Goal: Transaction & Acquisition: Purchase product/service

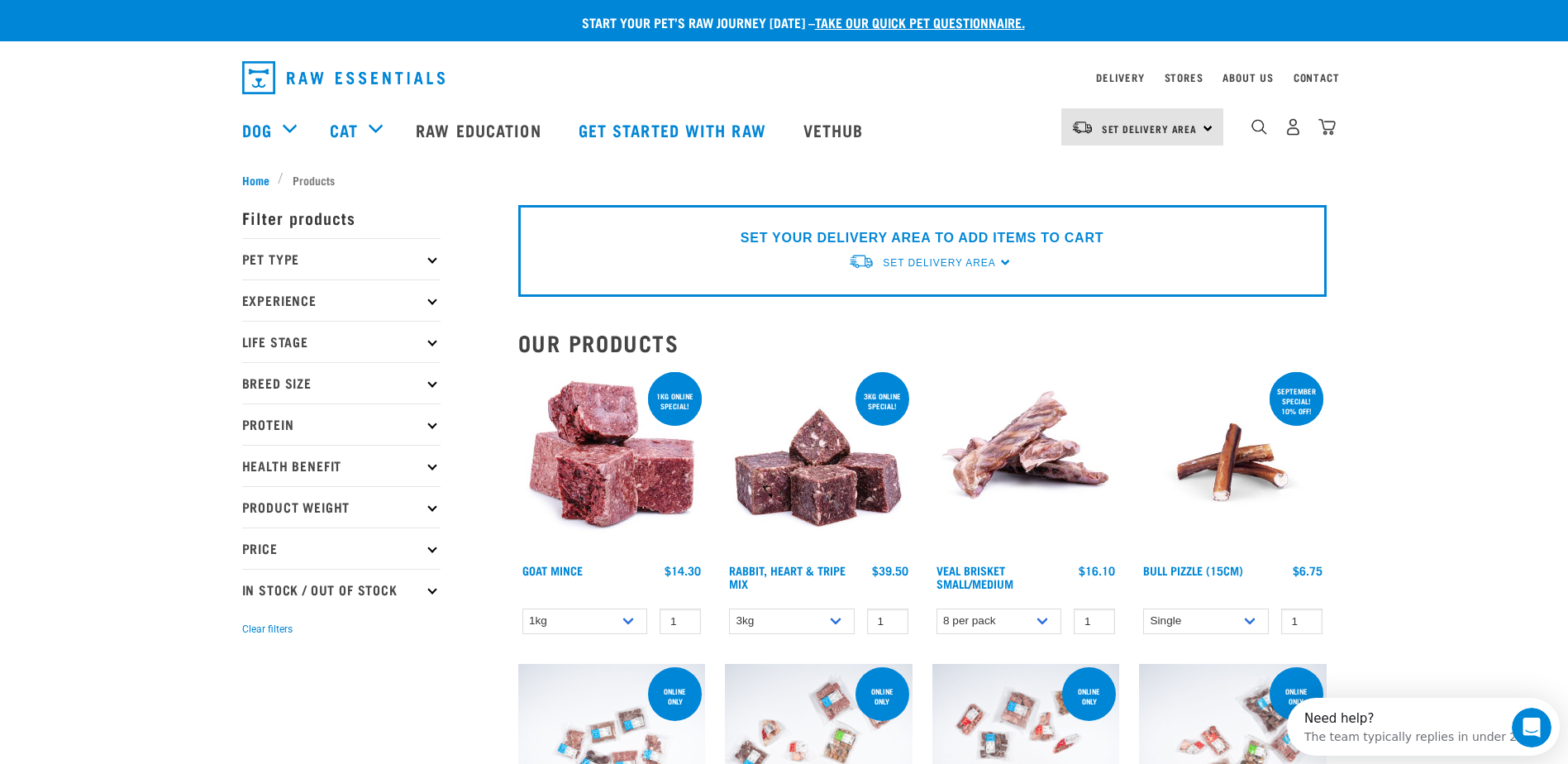
click at [434, 504] on icon at bounding box center [431, 507] width 9 height 9
click at [286, 663] on label "Bulk" at bounding box center [280, 661] width 59 height 20
click at [253, 663] on input "Bulk" at bounding box center [248, 658] width 11 height 11
checkbox input "true"
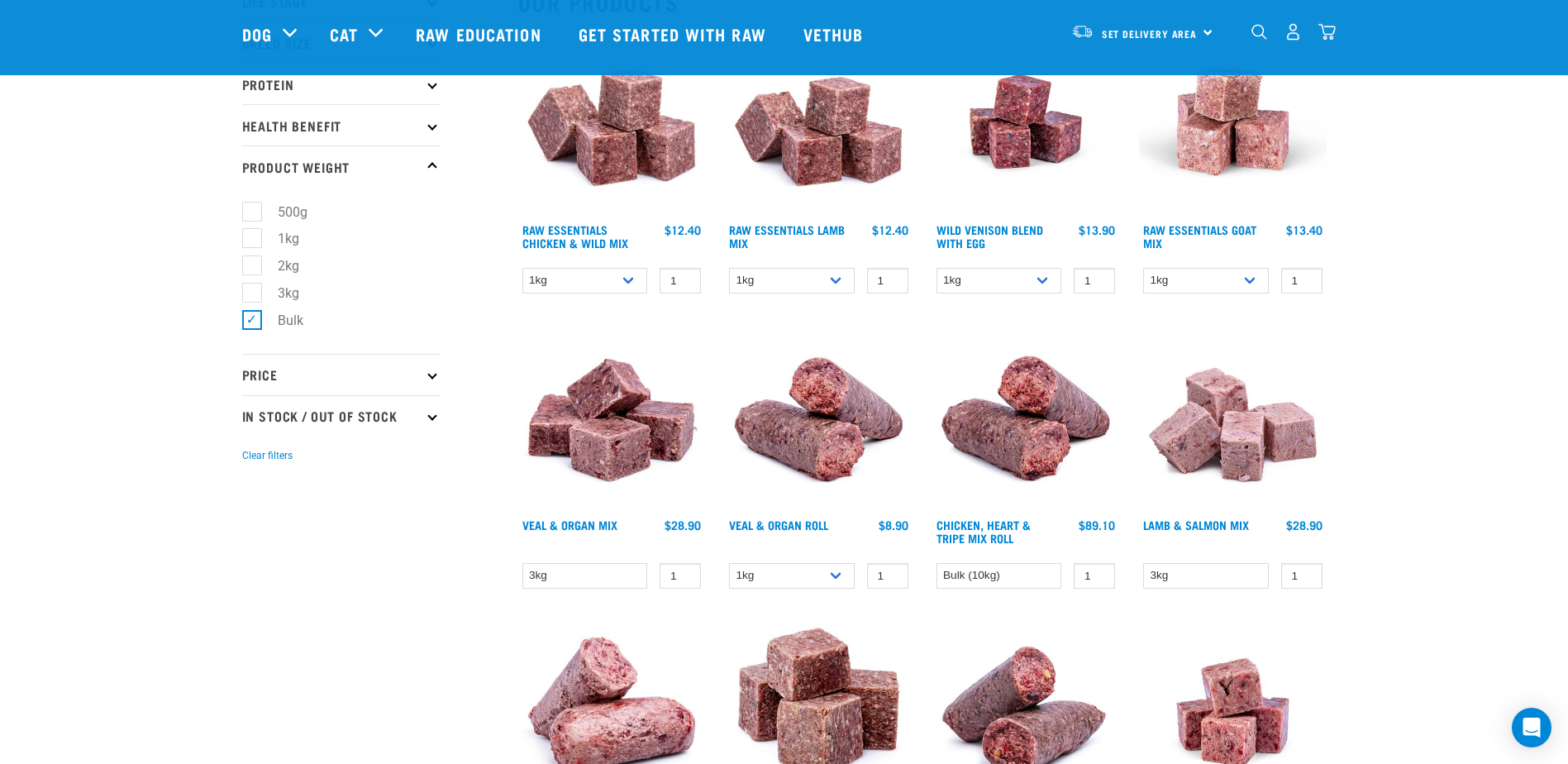
scroll to position [248, 0]
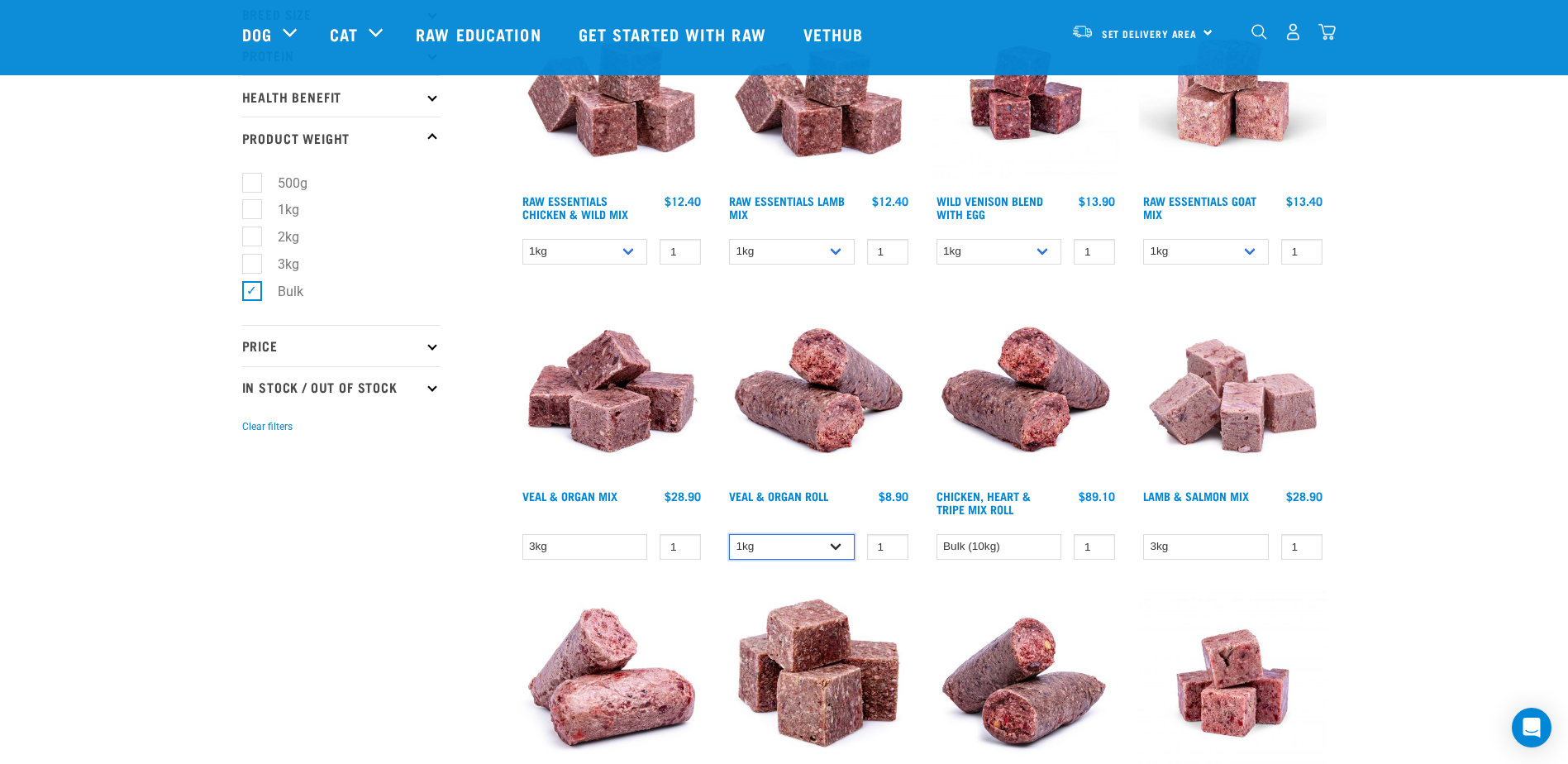
click at [835, 544] on select "1kg Bulk (10kg)" at bounding box center [792, 547] width 126 height 26
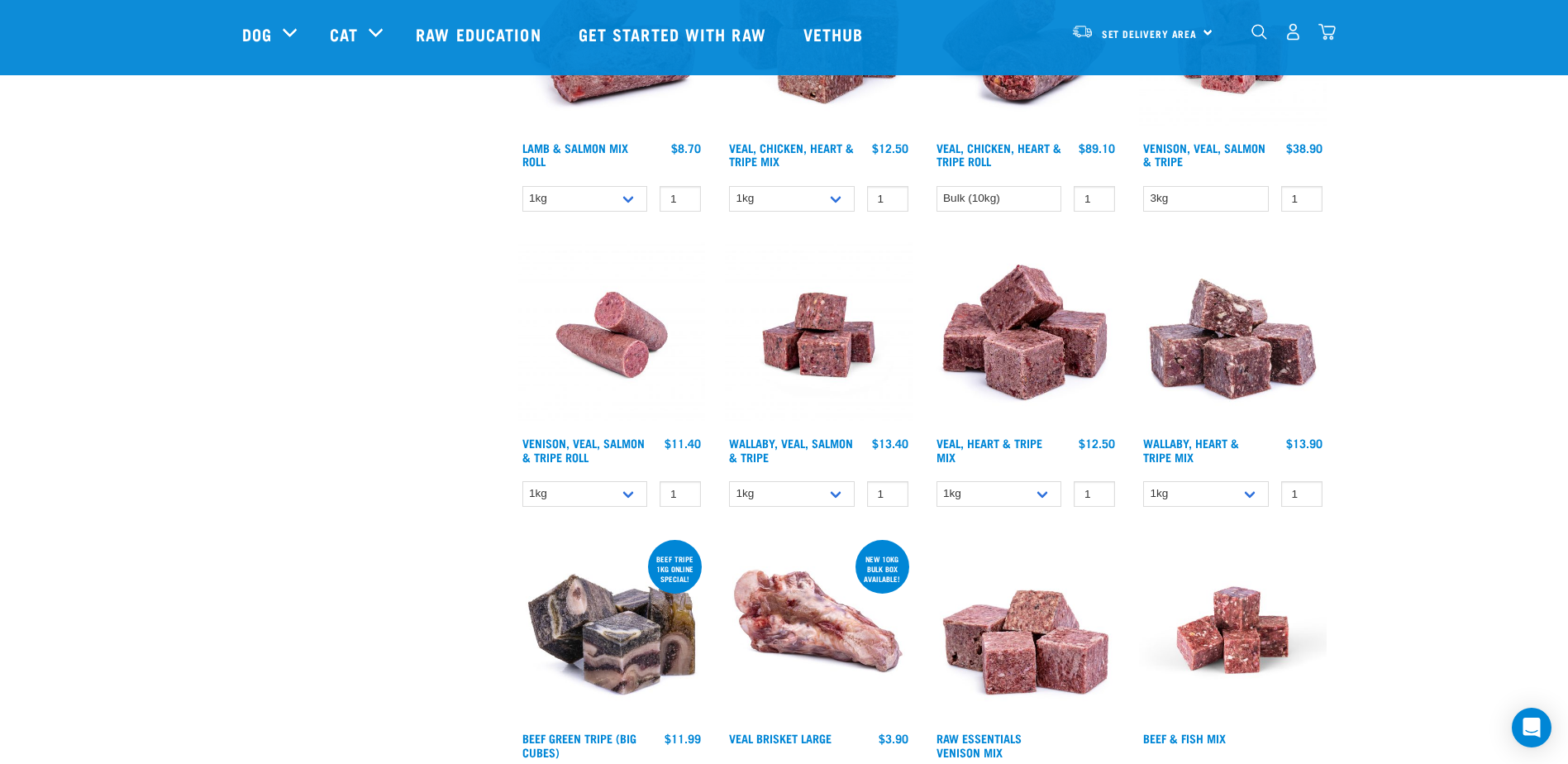
scroll to position [909, 0]
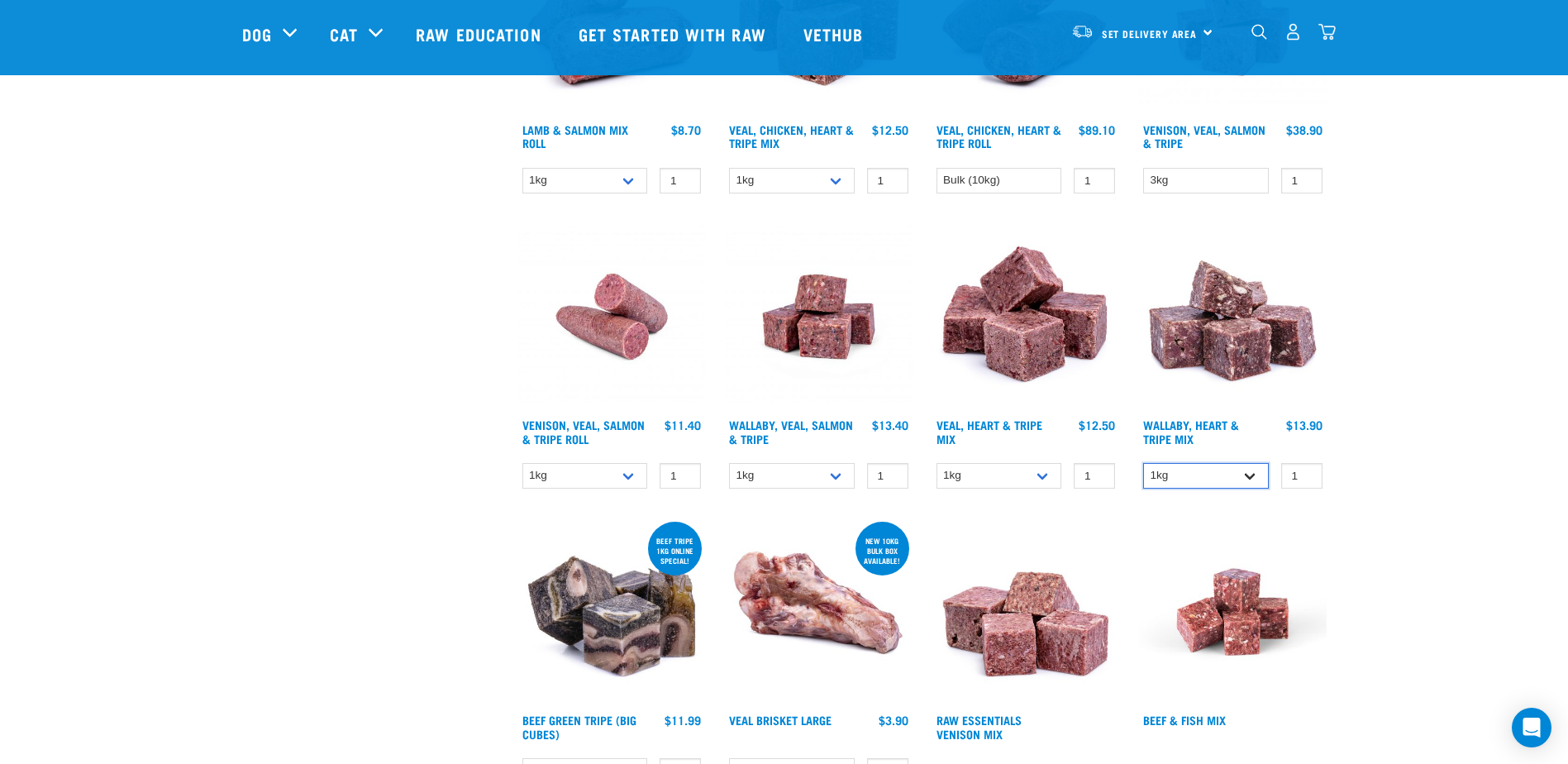
click at [1252, 476] on select "1kg 3kg" at bounding box center [1206, 476] width 126 height 26
click at [1251, 476] on select "1kg 3kg" at bounding box center [1206, 476] width 126 height 26
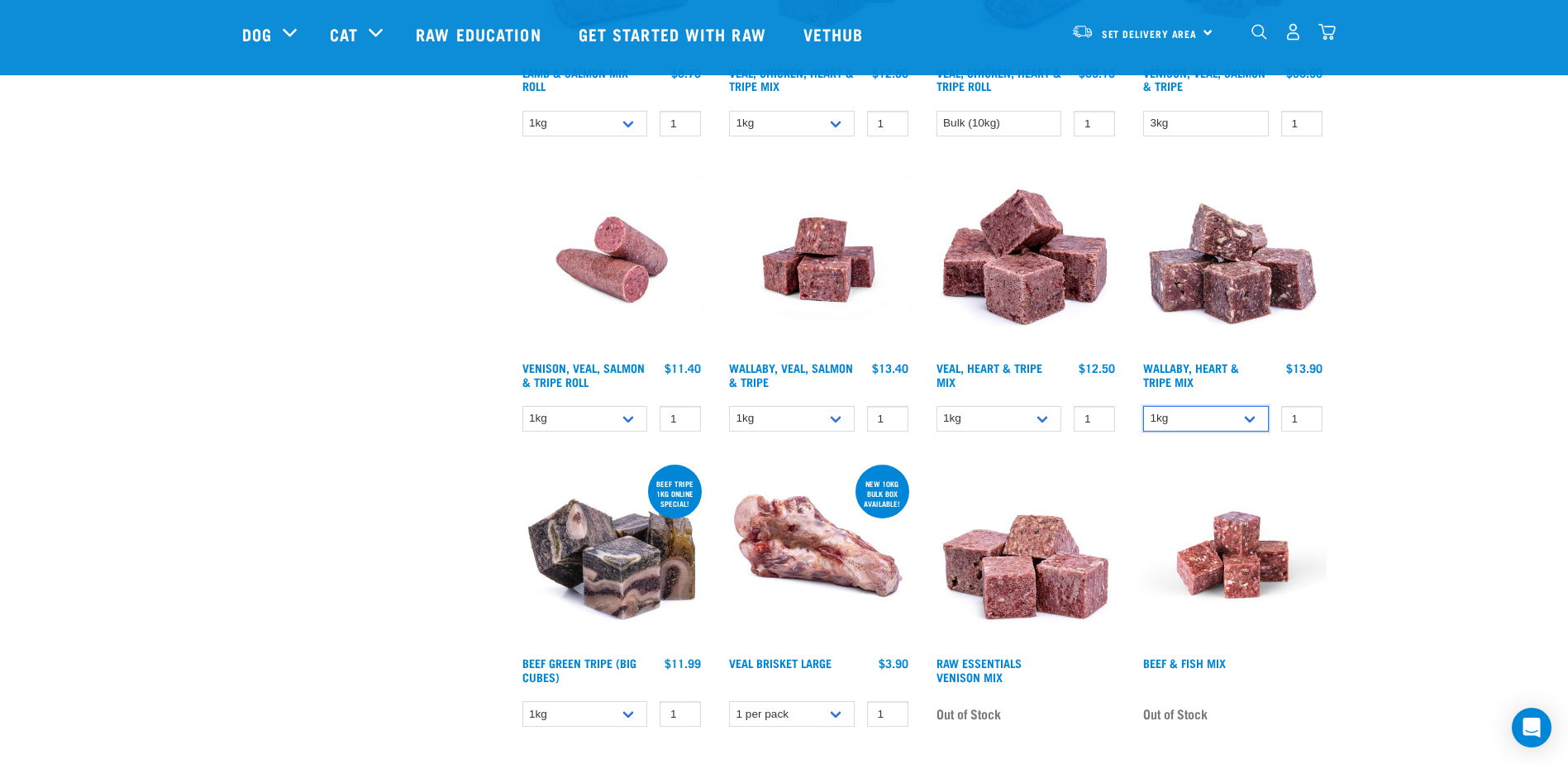
scroll to position [992, 0]
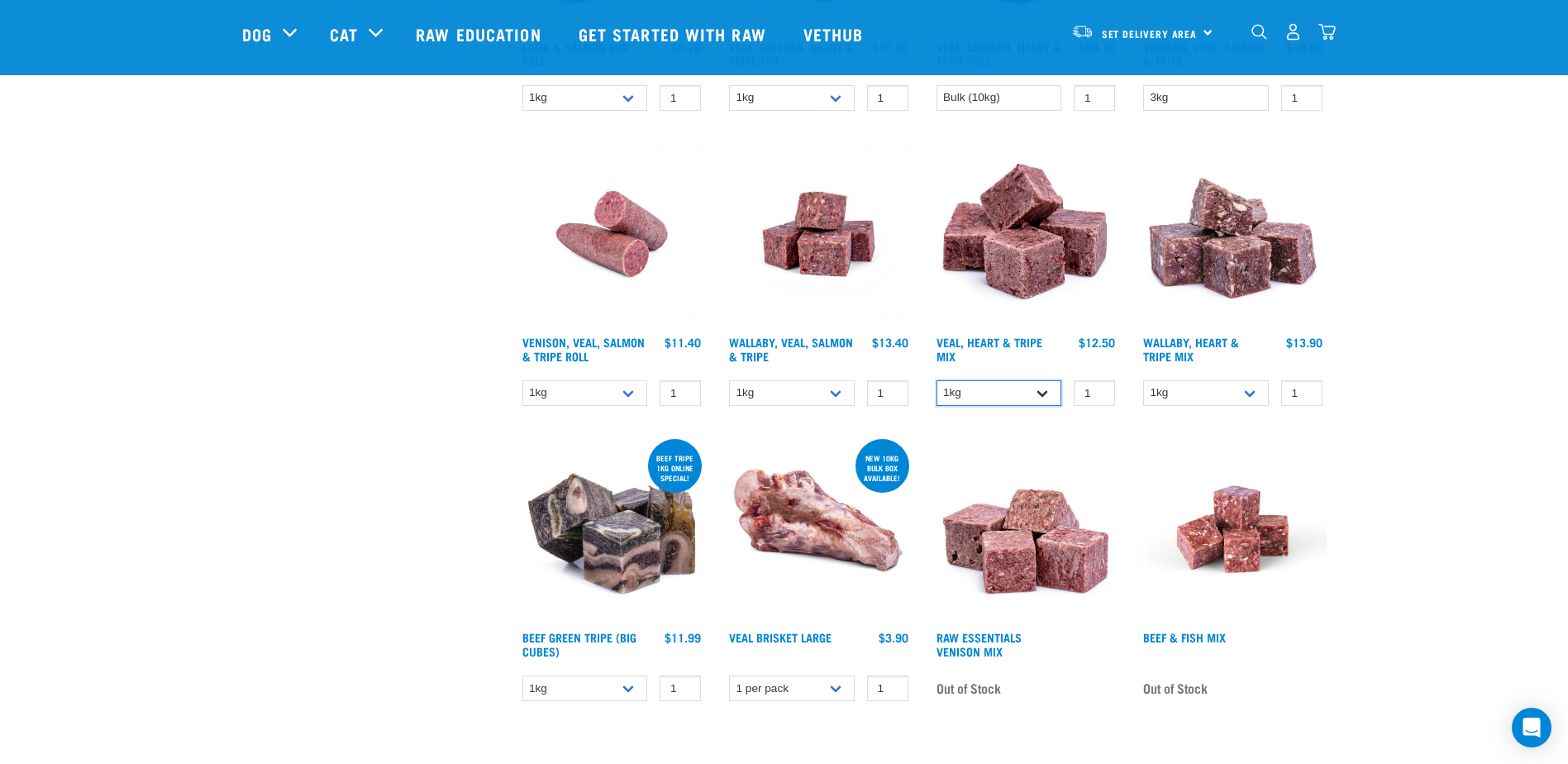
click at [1048, 392] on select "1kg 3kg" at bounding box center [1000, 393] width 126 height 26
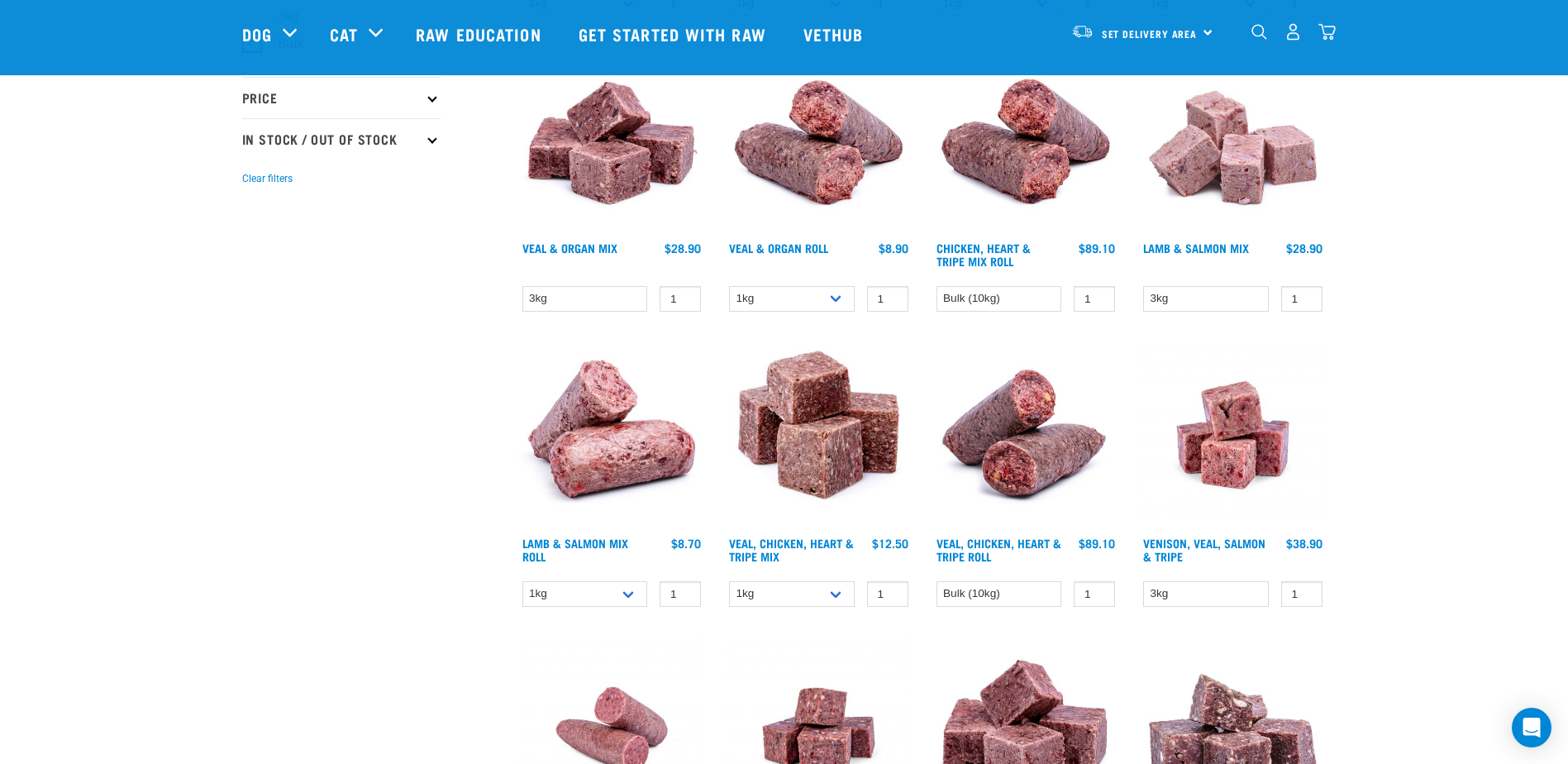
scroll to position [413, 0]
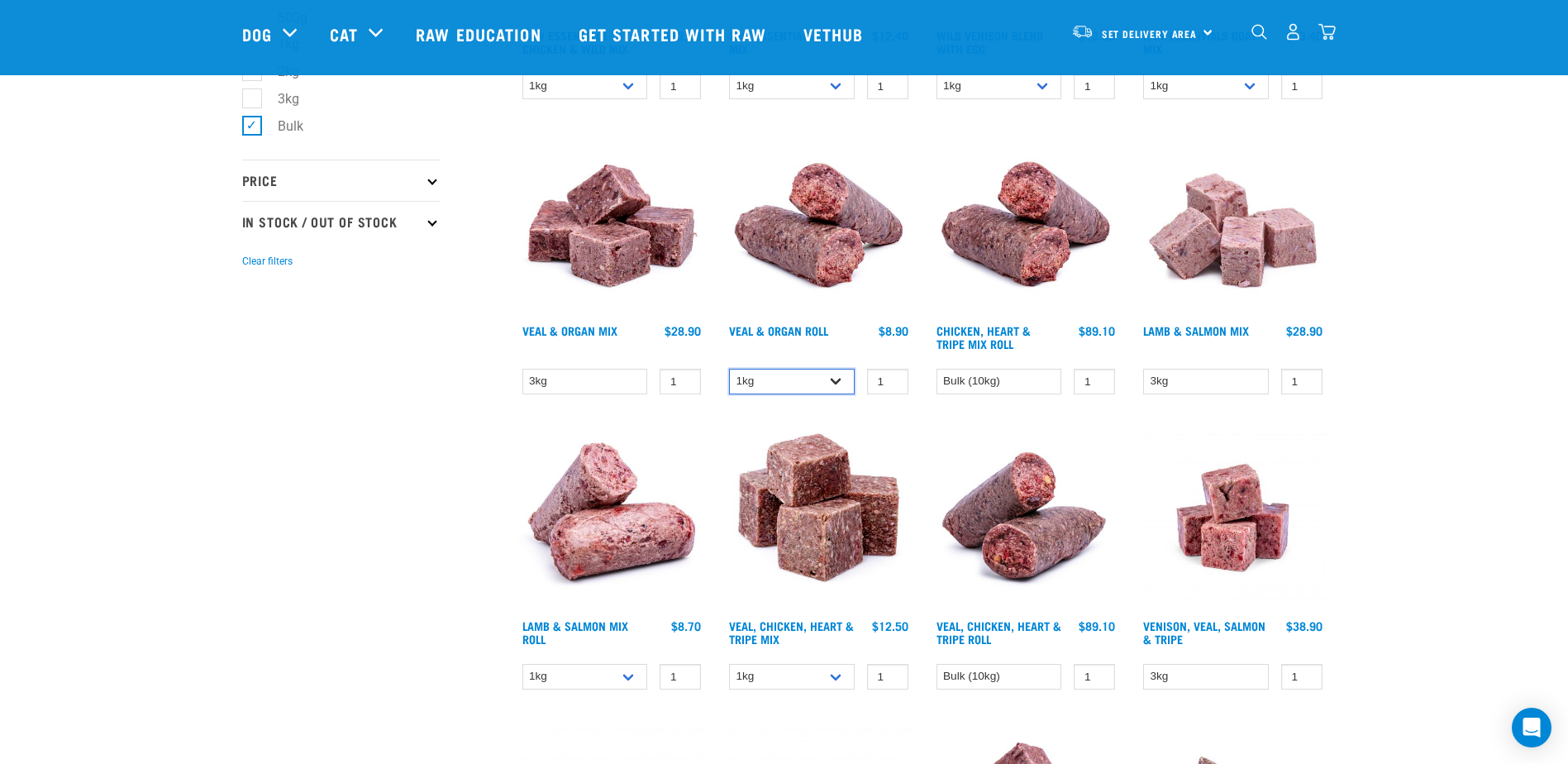
click at [830, 382] on select "1kg Bulk (10kg)" at bounding box center [792, 381] width 126 height 26
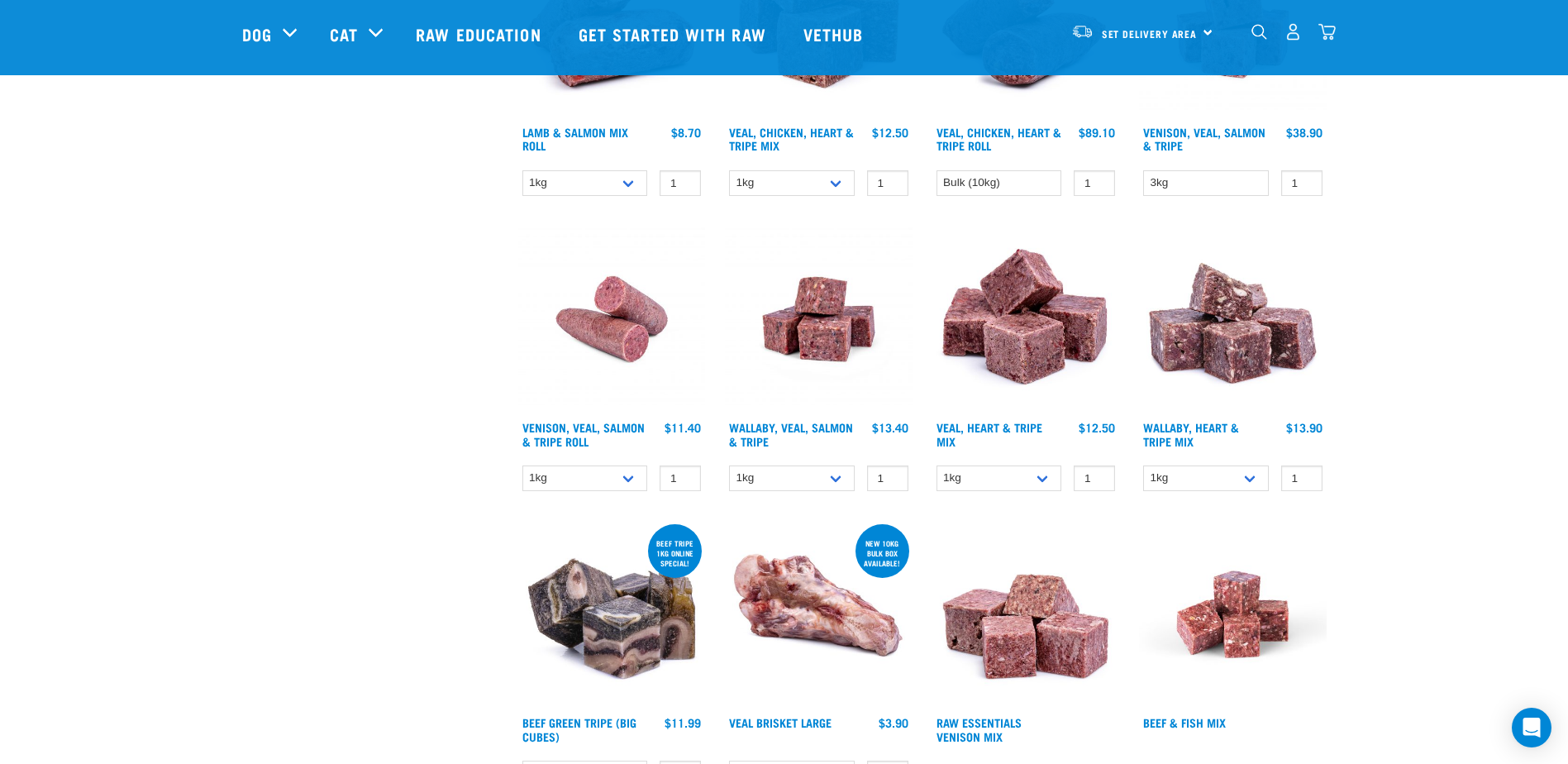
scroll to position [909, 0]
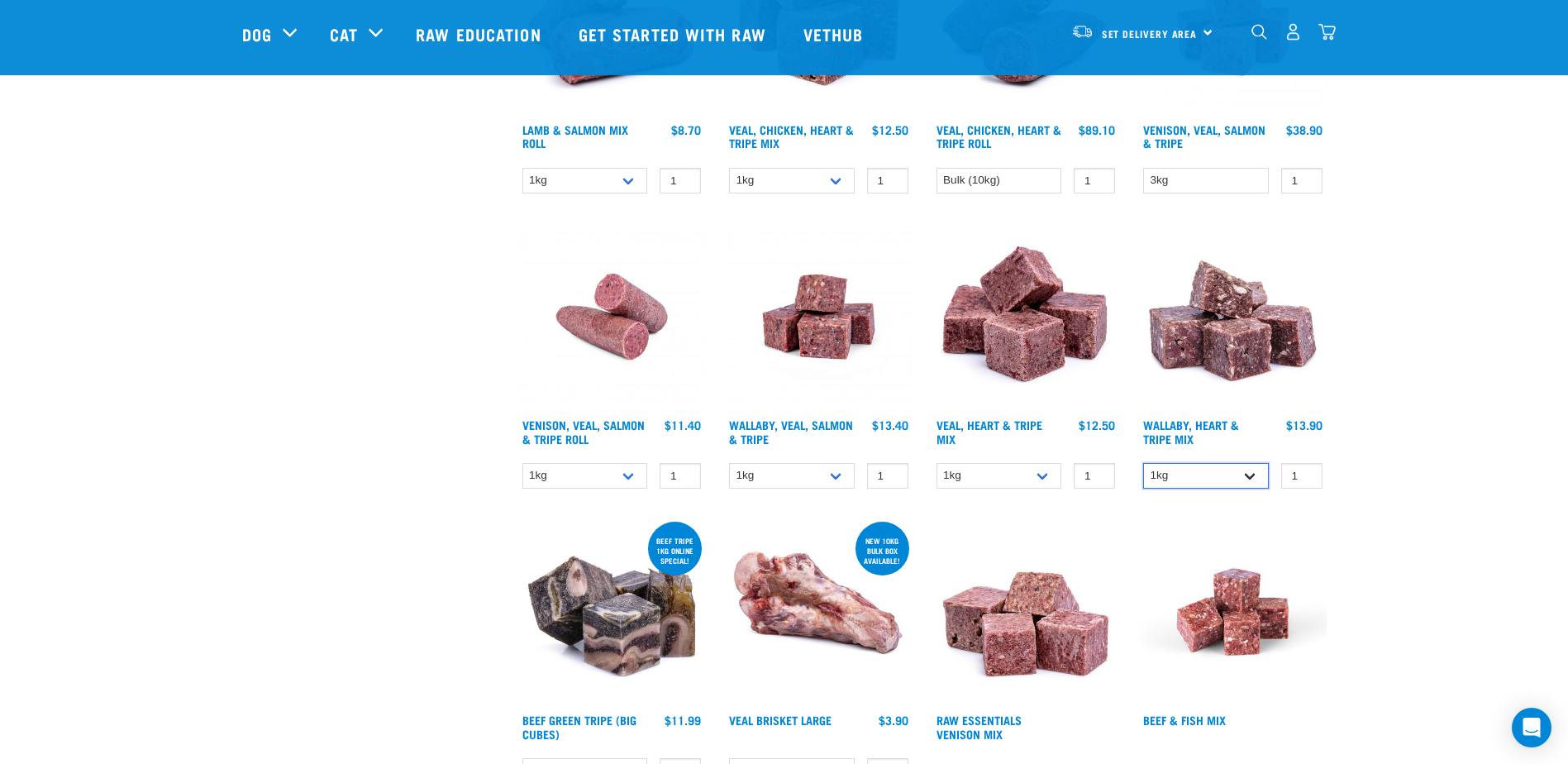
click at [1257, 479] on select "1kg 3kg" at bounding box center [1206, 476] width 126 height 26
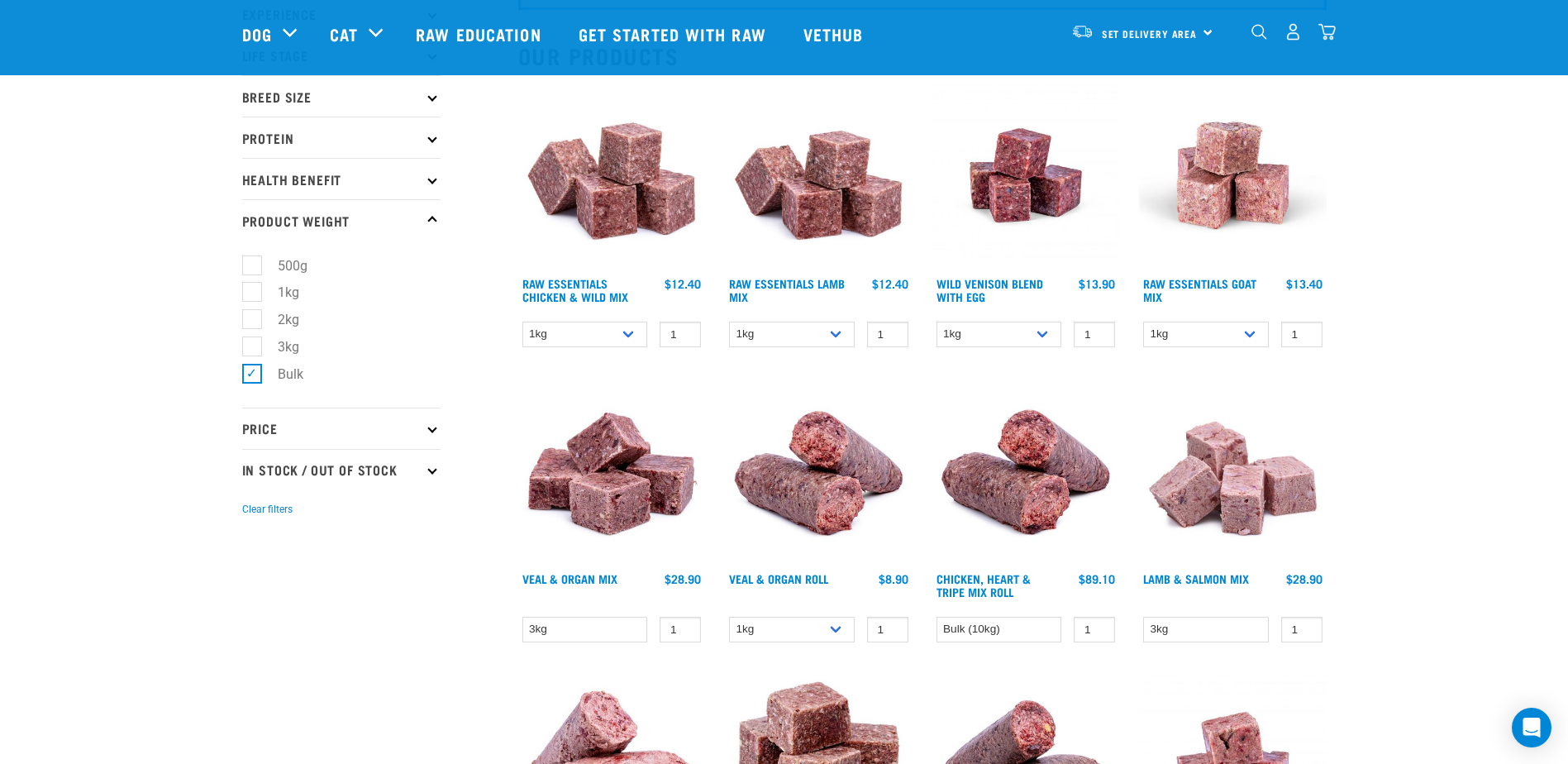
scroll to position [83, 0]
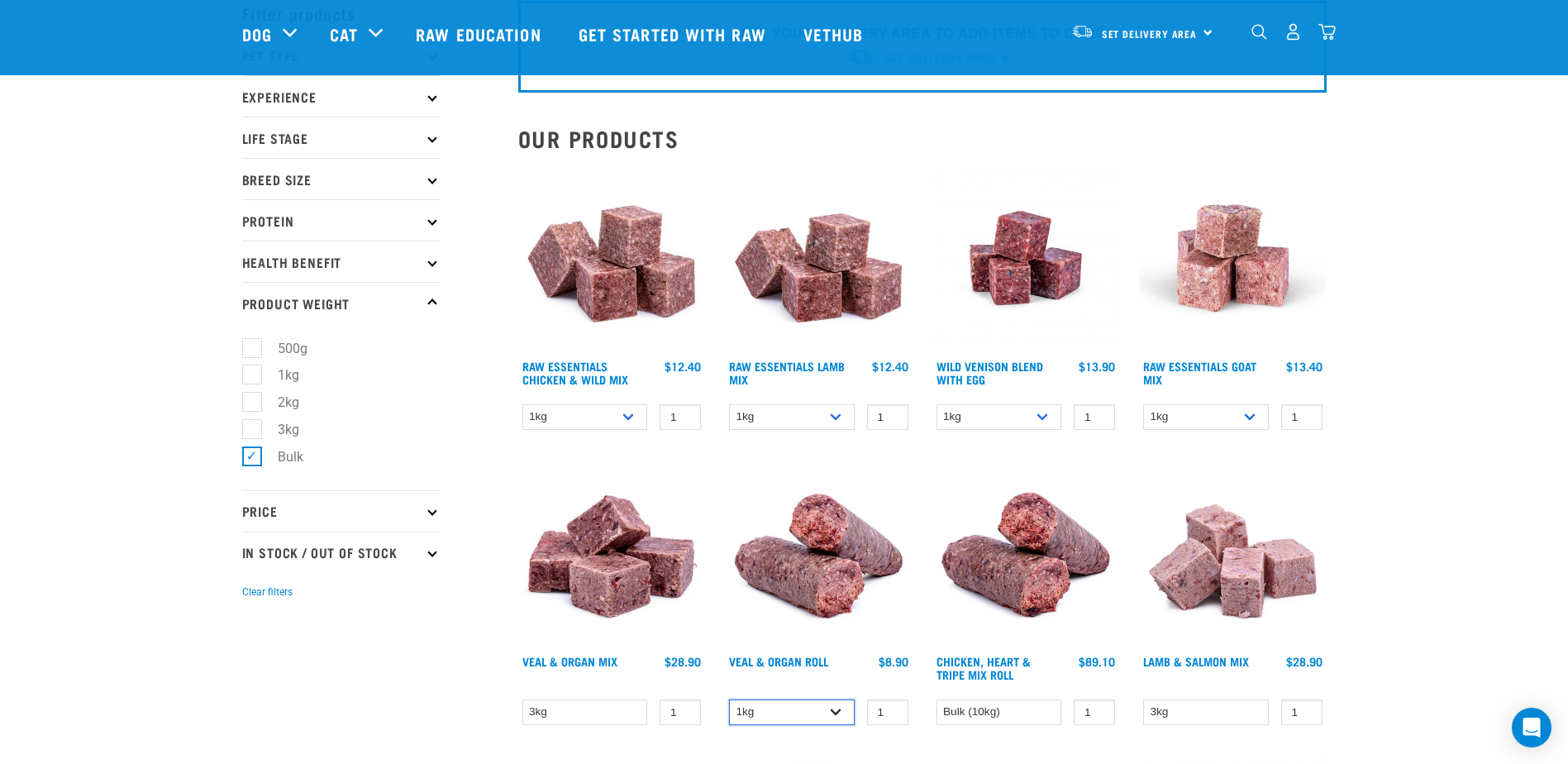
click at [839, 707] on select "1kg Bulk (10kg)" at bounding box center [792, 712] width 126 height 26
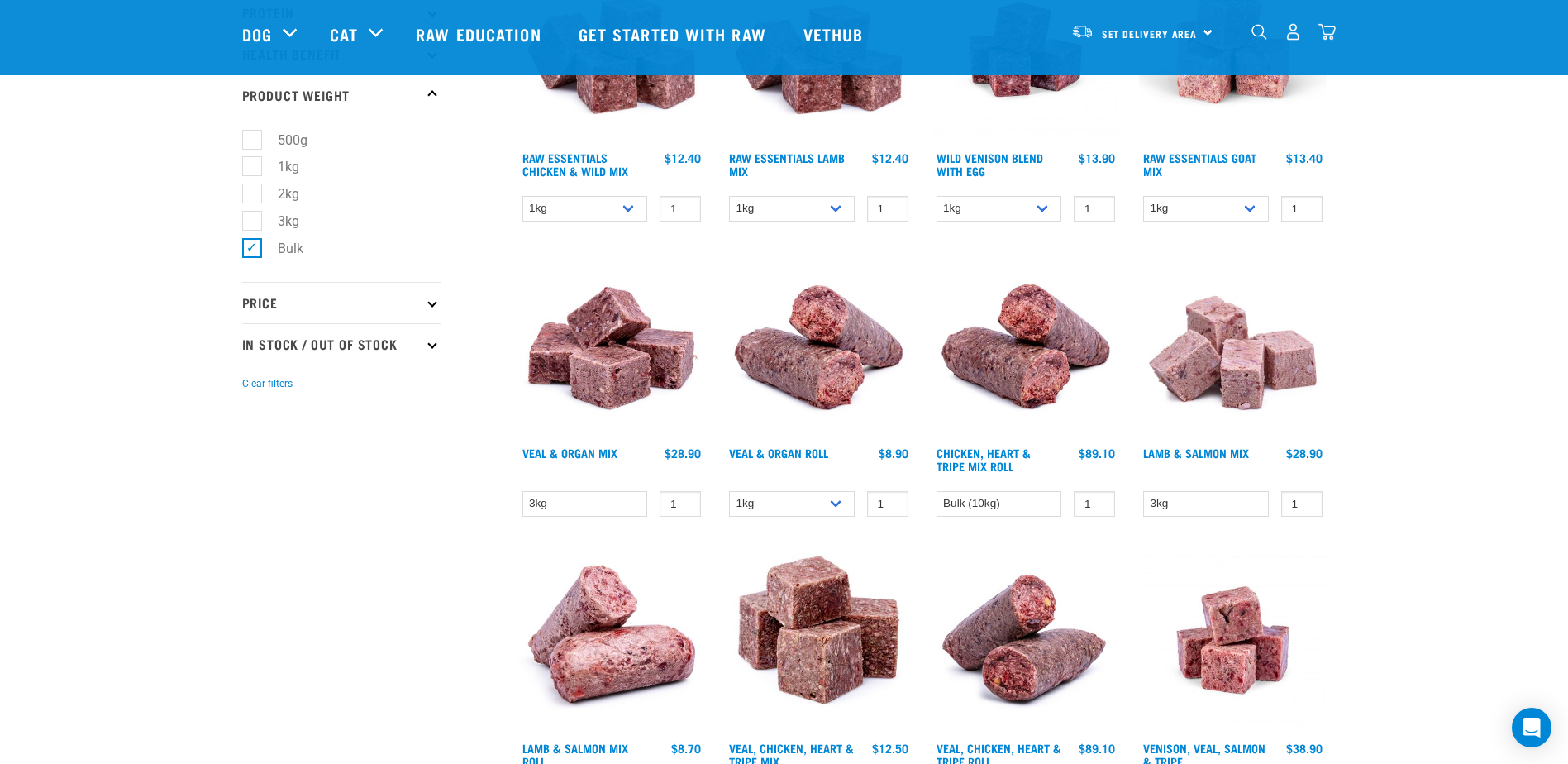
scroll to position [331, 0]
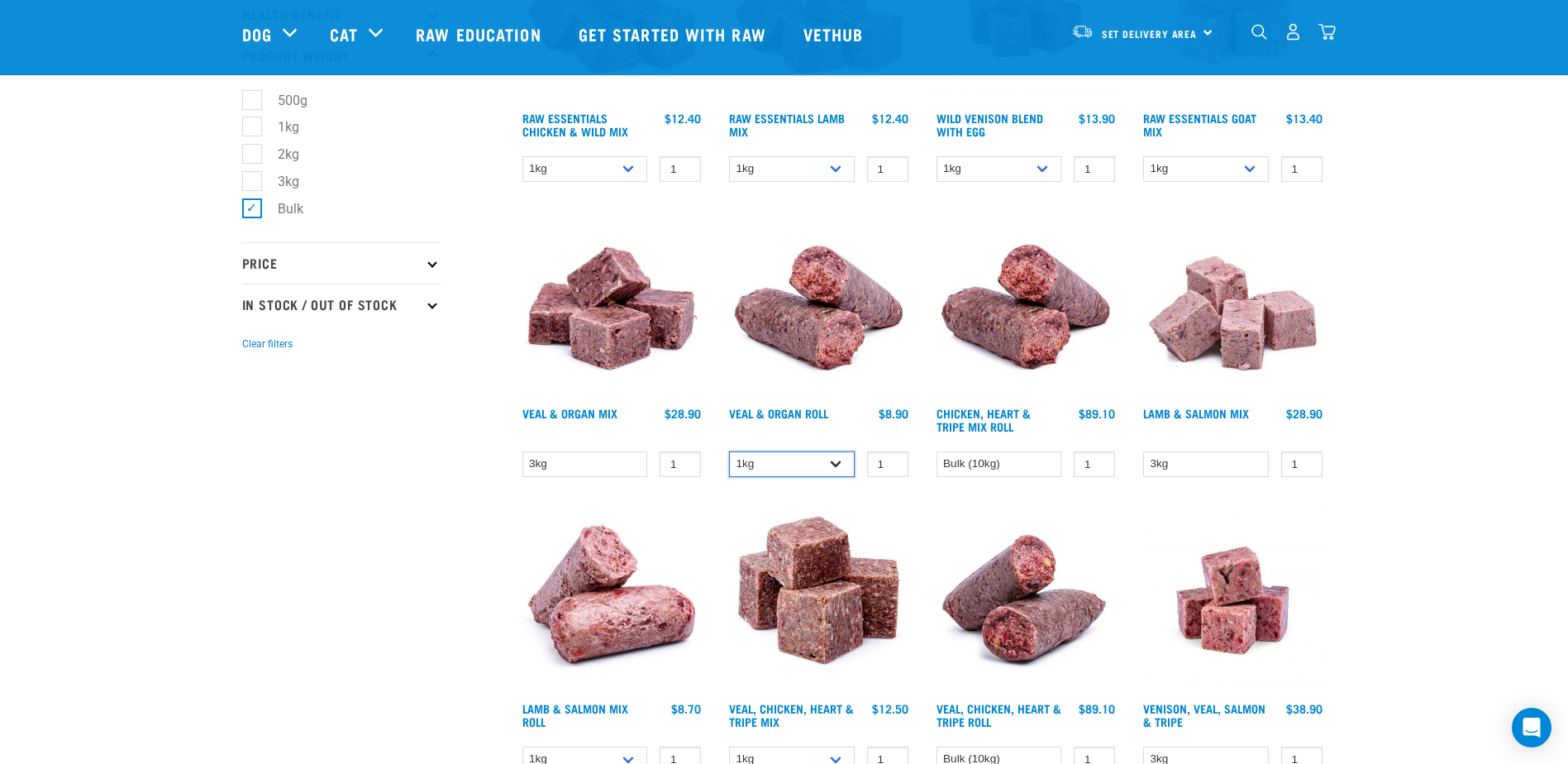
click at [834, 461] on select "1kg Bulk (10kg)" at bounding box center [792, 464] width 126 height 26
click at [835, 461] on select "1kg Bulk (10kg)" at bounding box center [792, 464] width 126 height 26
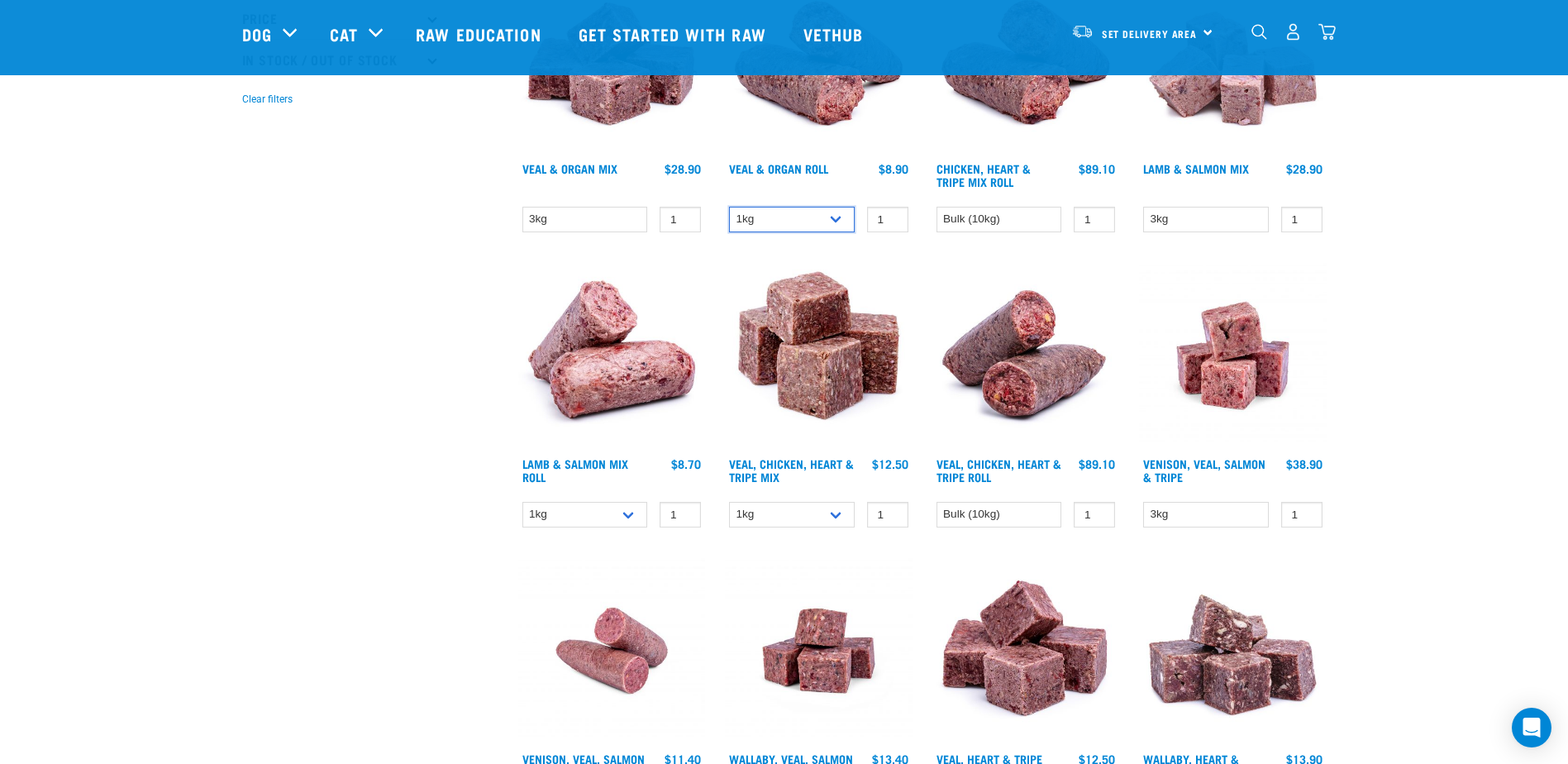
scroll to position [579, 0]
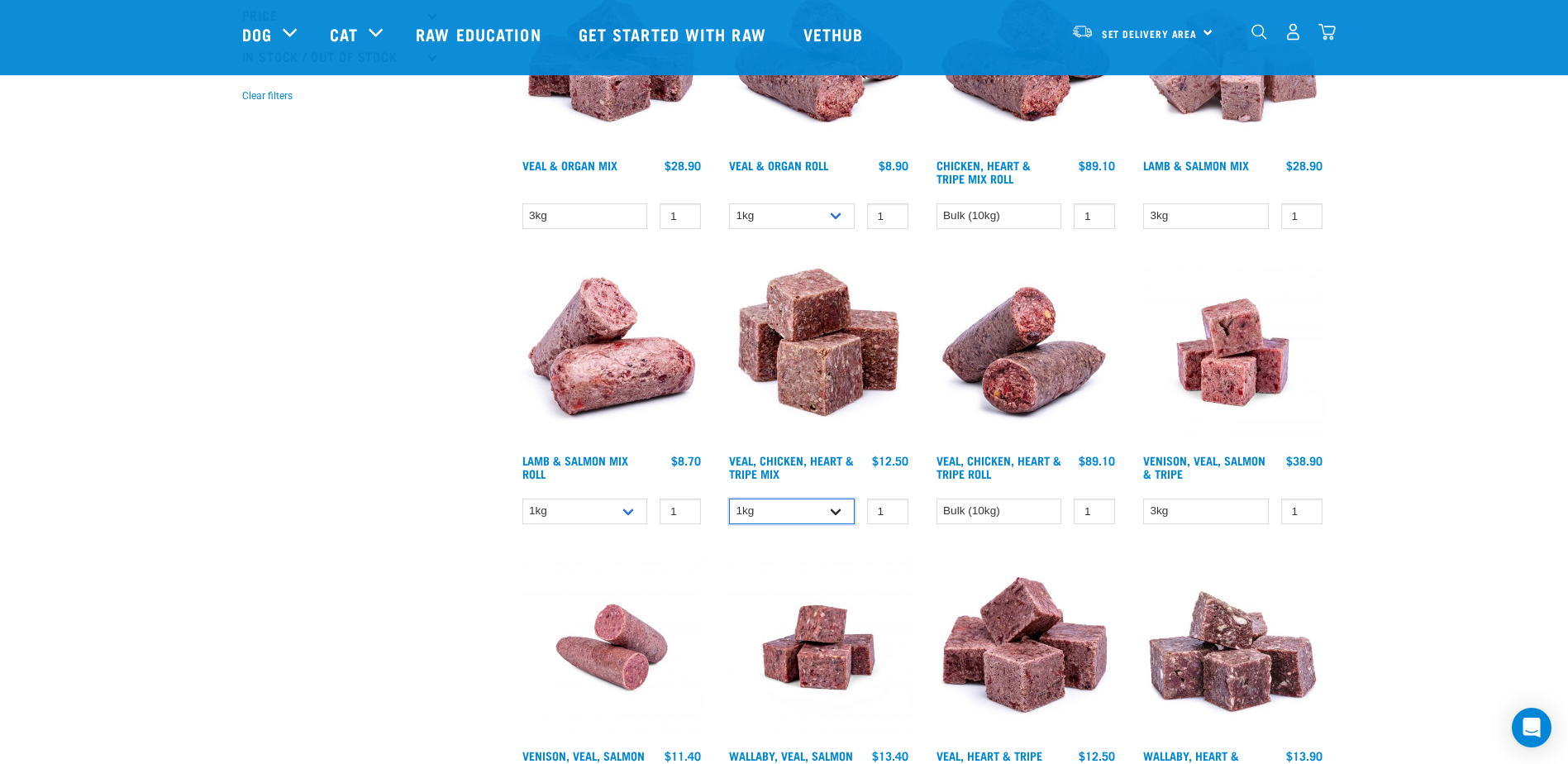
click at [841, 510] on select "1kg 3kg" at bounding box center [792, 511] width 126 height 26
click at [1432, 459] on div "Start your pet’s raw journey [DATE] – take our quick pet questionnaire. Deliver…" at bounding box center [784, 684] width 1568 height 2525
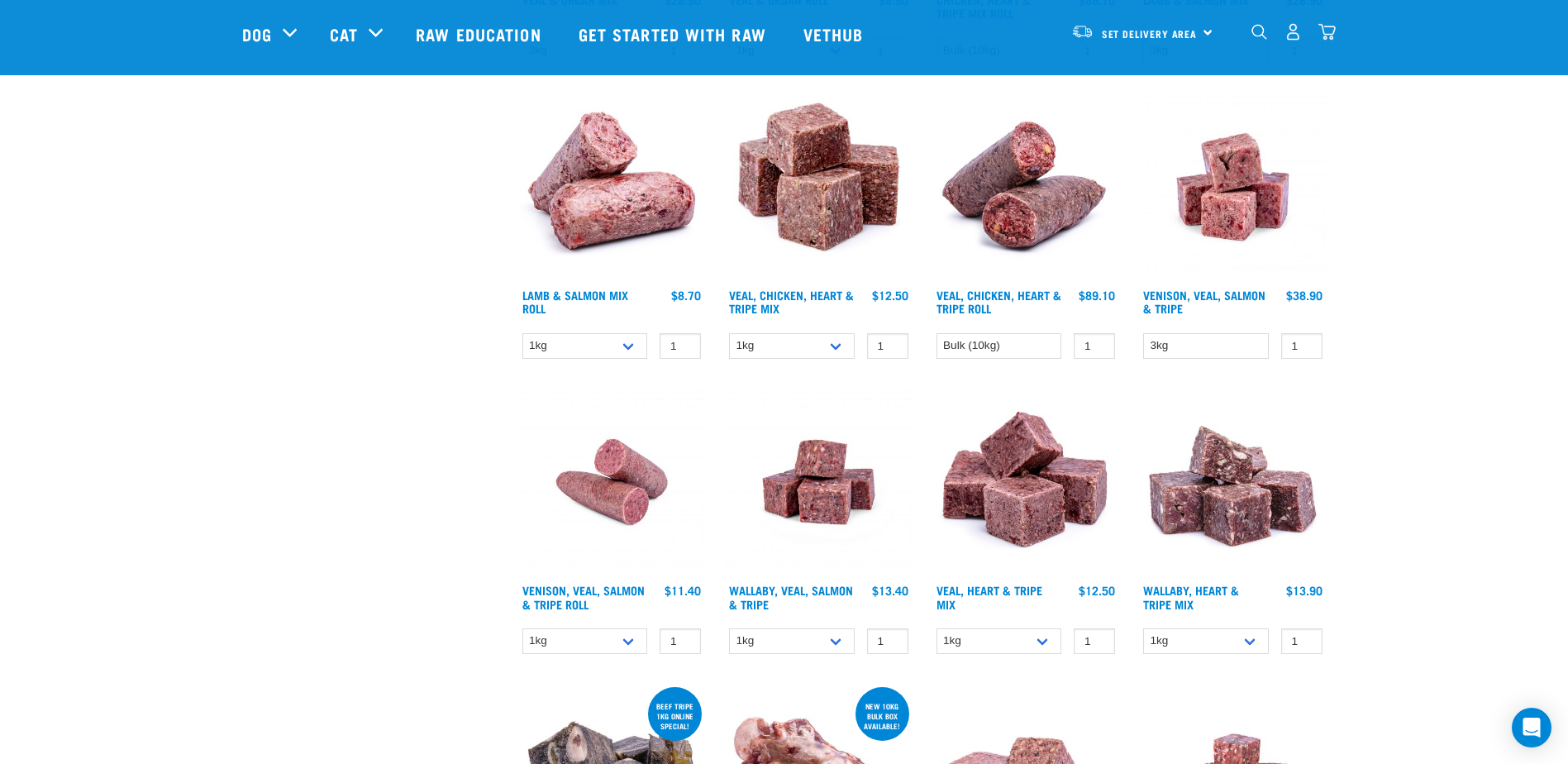
scroll to position [827, 0]
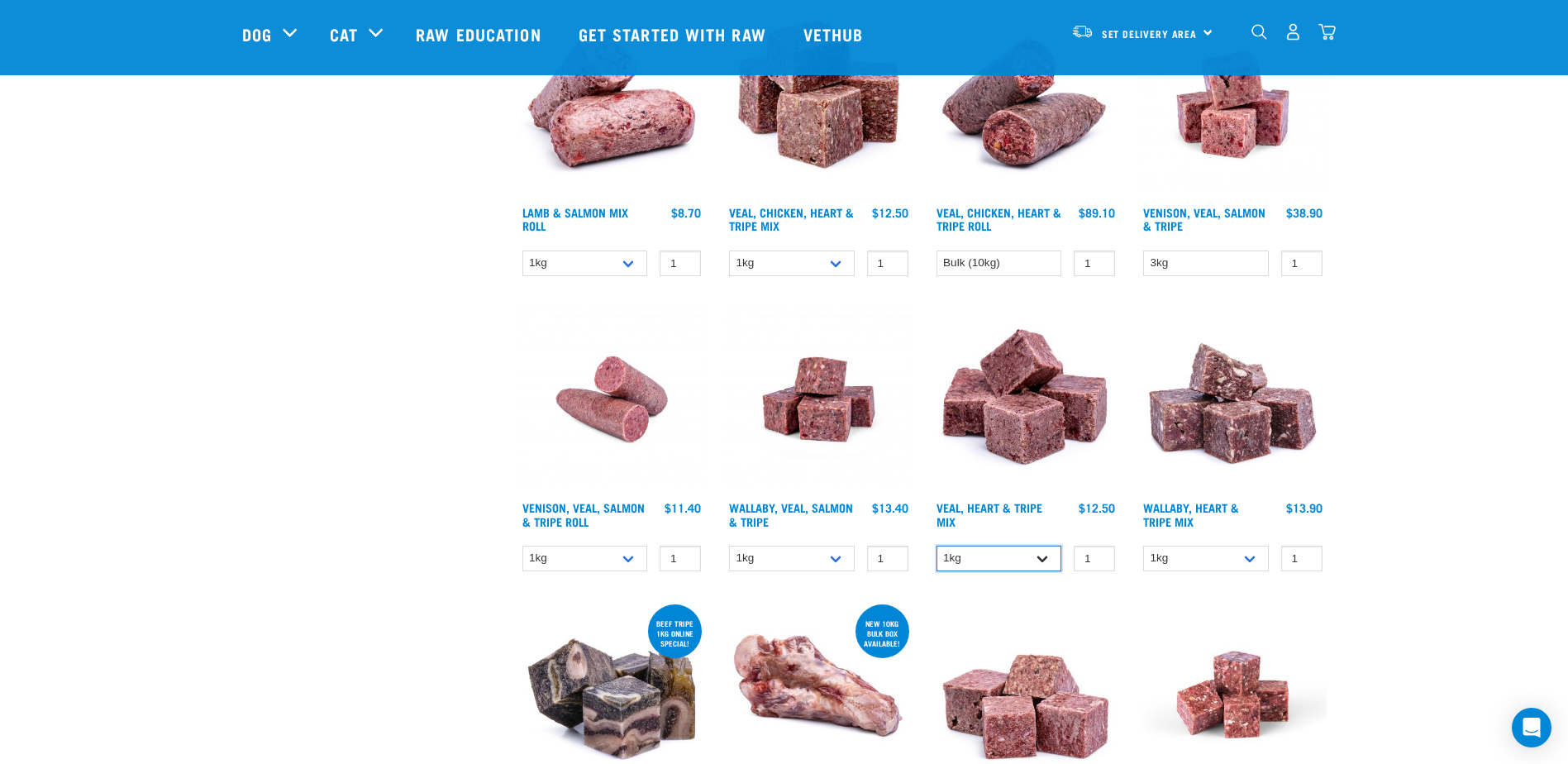
click at [1047, 558] on select "1kg 3kg" at bounding box center [1000, 558] width 126 height 26
select select "755"
click at [937, 545] on select "1kg 3kg" at bounding box center [1000, 558] width 126 height 26
click at [1303, 556] on input "2" at bounding box center [1302, 558] width 42 height 26
type input "3"
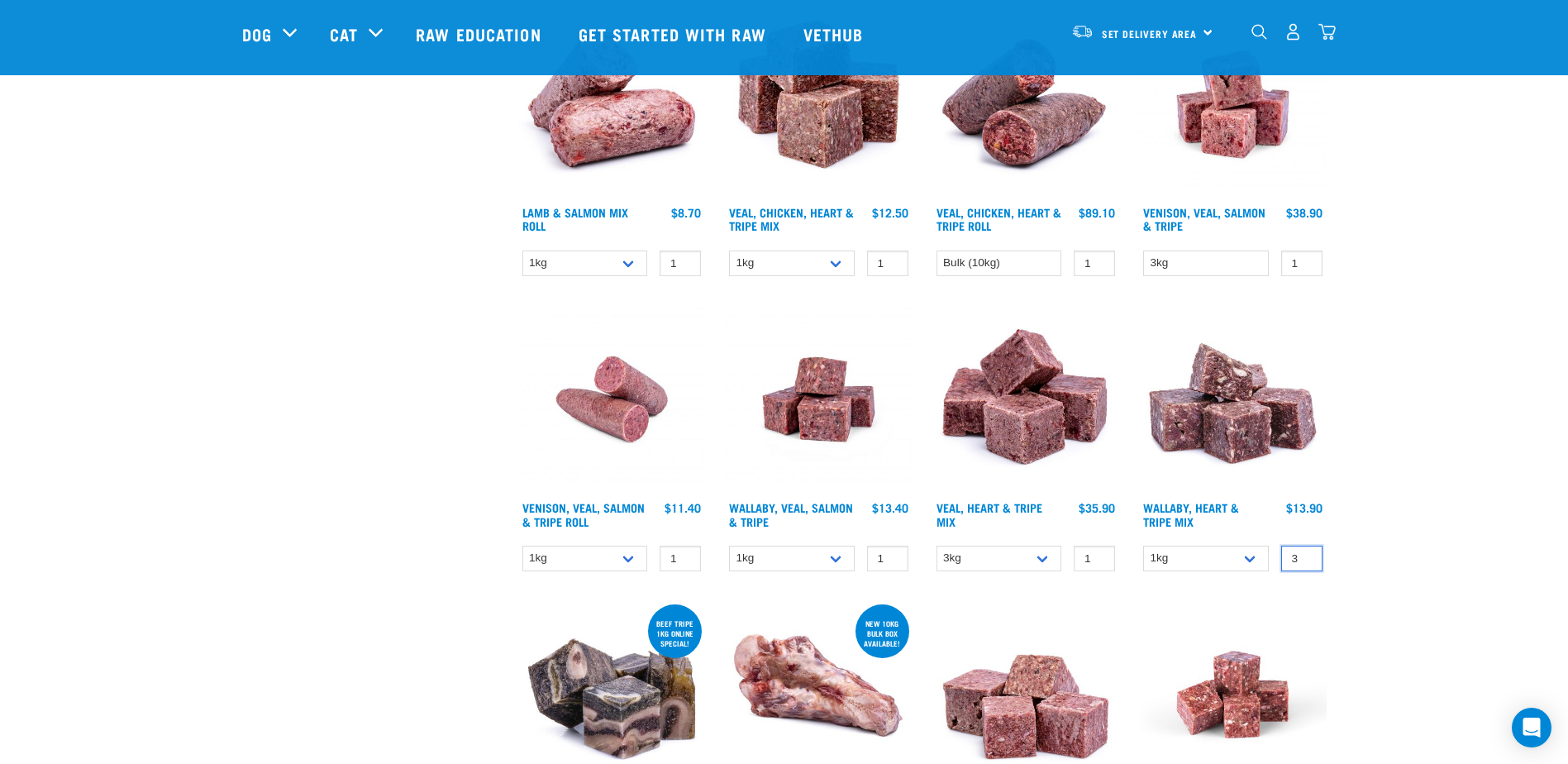
click at [1302, 554] on input "3" at bounding box center [1302, 558] width 42 height 26
type input "1"
click at [1251, 558] on select "1kg 3kg" at bounding box center [1206, 558] width 126 height 26
select select "776"
click at [1143, 545] on select "1kg 3kg" at bounding box center [1206, 558] width 126 height 26
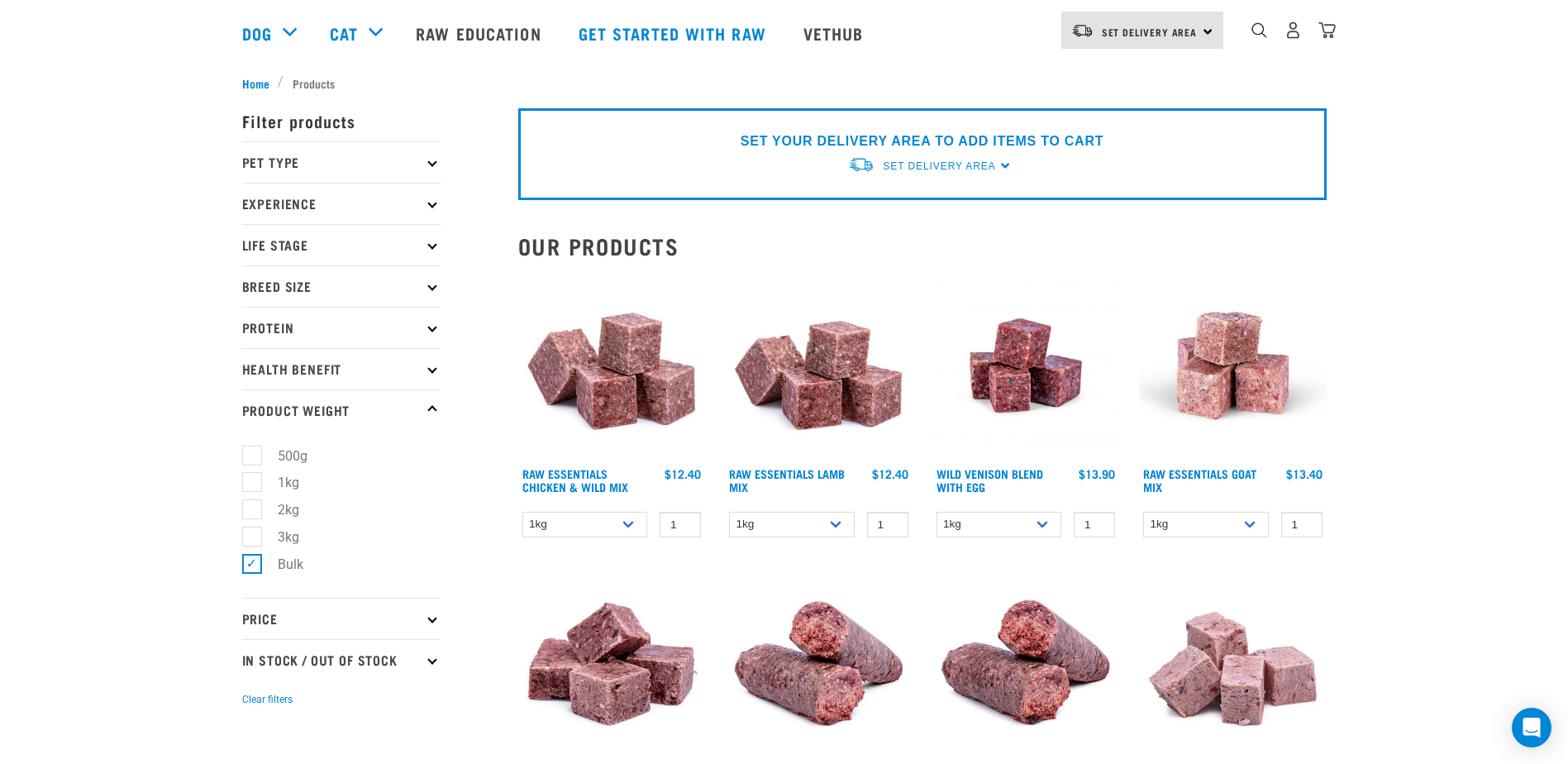
scroll to position [0, 0]
